Goal: Find specific fact: Find contact information

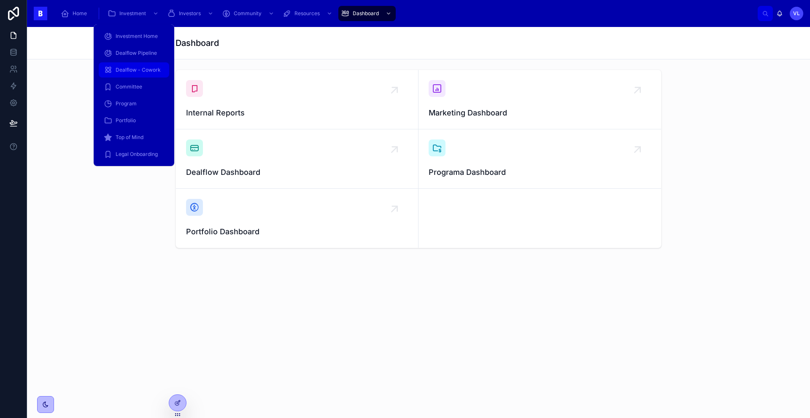
click at [145, 69] on span "Dealflow - Cowork" at bounding box center [138, 70] width 45 height 7
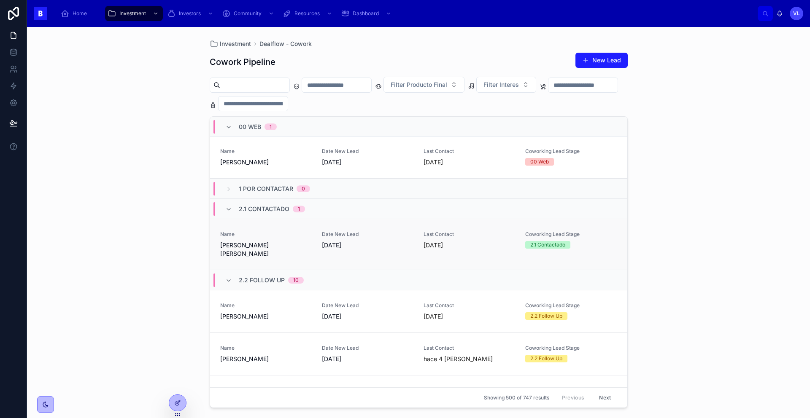
scroll to position [2, 0]
click at [287, 233] on span "Name" at bounding box center [266, 234] width 92 height 7
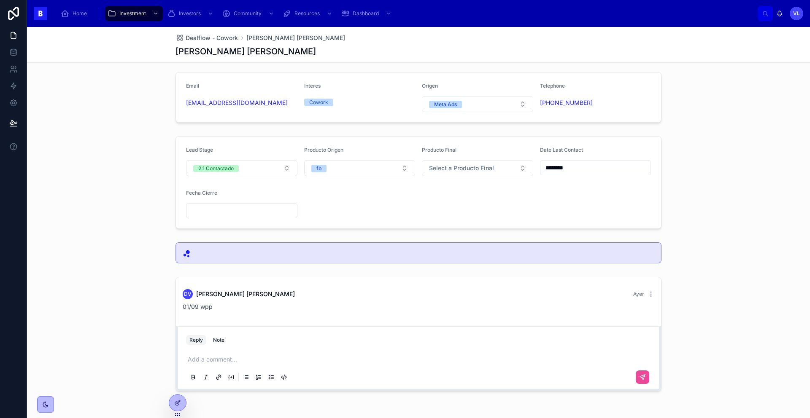
scroll to position [4, 0]
drag, startPoint x: 268, startPoint y: 107, endPoint x: 177, endPoint y: 107, distance: 91.1
click at [177, 107] on form "Email [EMAIL_ADDRESS][DOMAIN_NAME] Interes Cowork Origen Meta Ads Telephone [PH…" at bounding box center [418, 98] width 485 height 50
copy link "[EMAIL_ADDRESS][DOMAIN_NAME]"
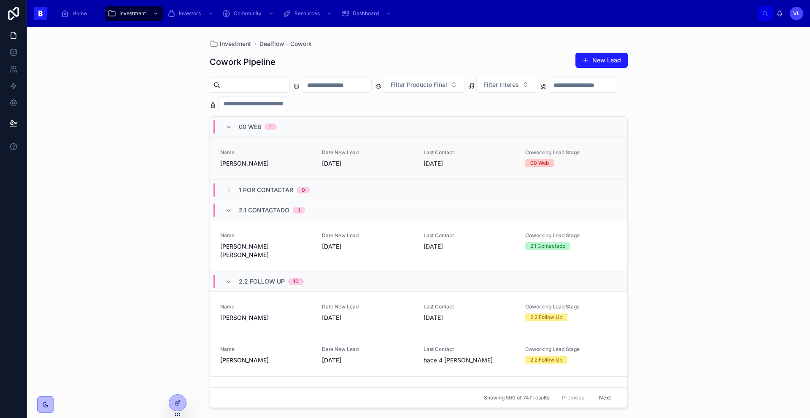
click at [391, 169] on link "Name [PERSON_NAME] Date New Lead [DATE] Last Contact [DATE] Coworking Lead Stag…" at bounding box center [418, 158] width 417 height 43
